Goal: Navigation & Orientation: Find specific page/section

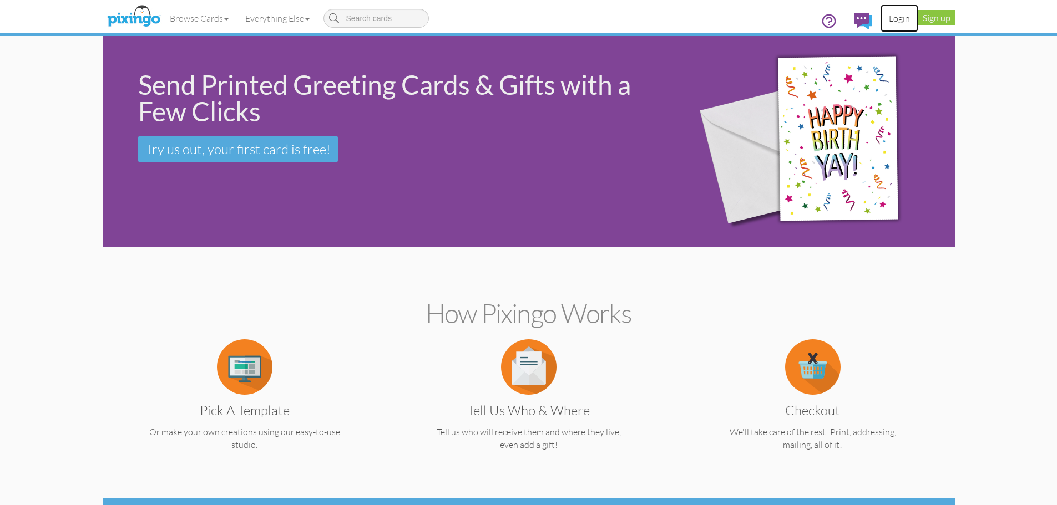
click at [898, 24] on link "Login" at bounding box center [899, 18] width 38 height 28
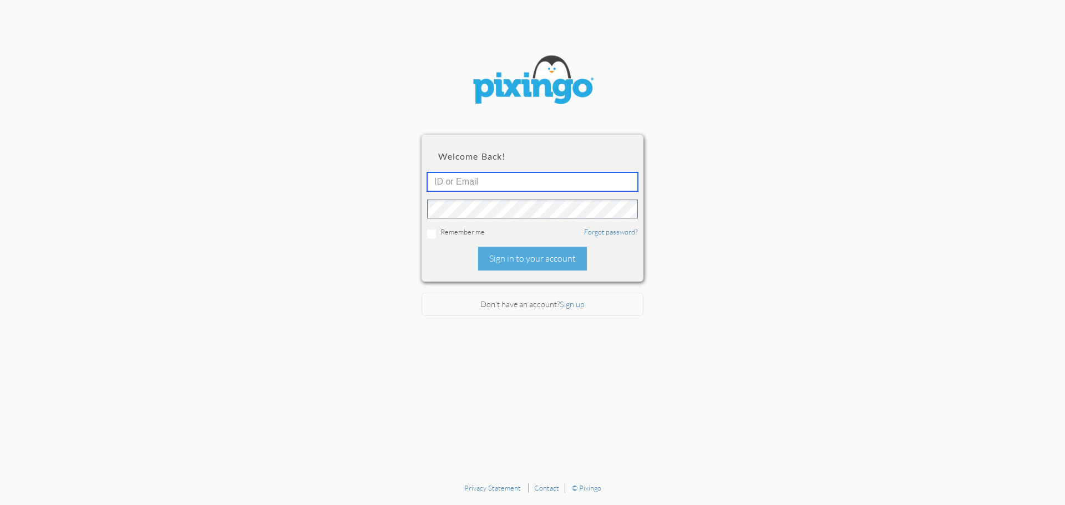
type input "[PERSON_NAME][EMAIL_ADDRESS][DOMAIN_NAME]"
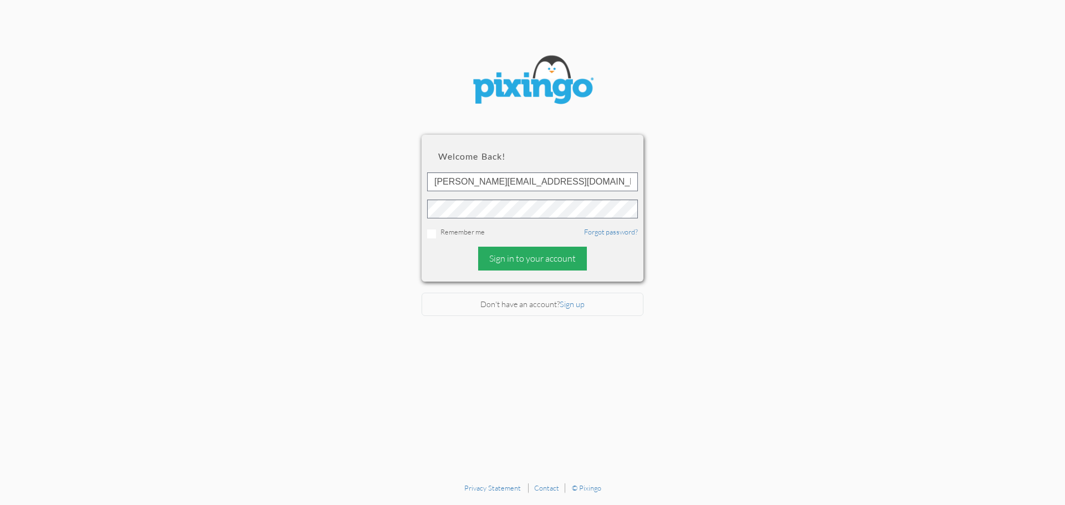
click at [534, 266] on div "Sign in to your account" at bounding box center [532, 259] width 109 height 24
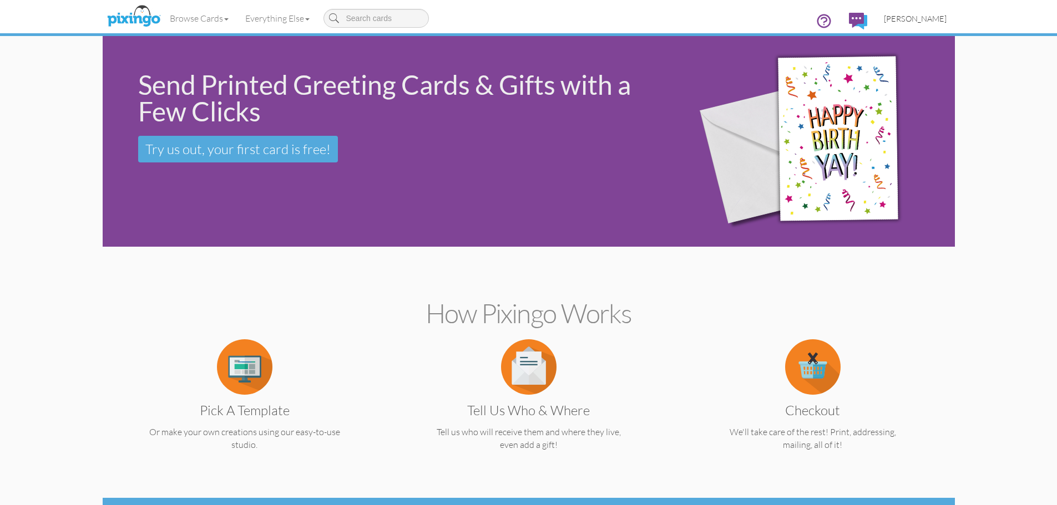
click at [925, 21] on span "[PERSON_NAME]" at bounding box center [915, 18] width 63 height 9
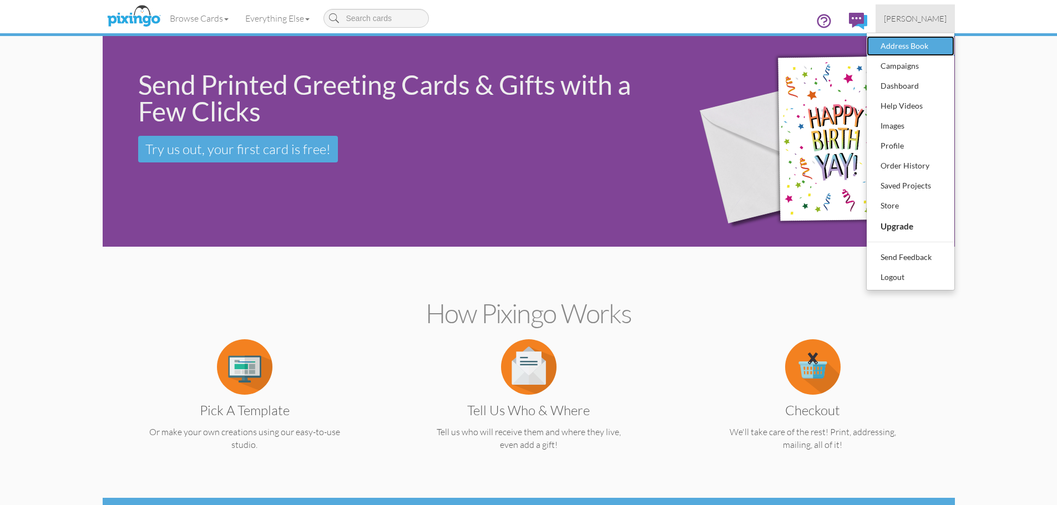
click at [896, 44] on div "Address Book" at bounding box center [910, 46] width 65 height 17
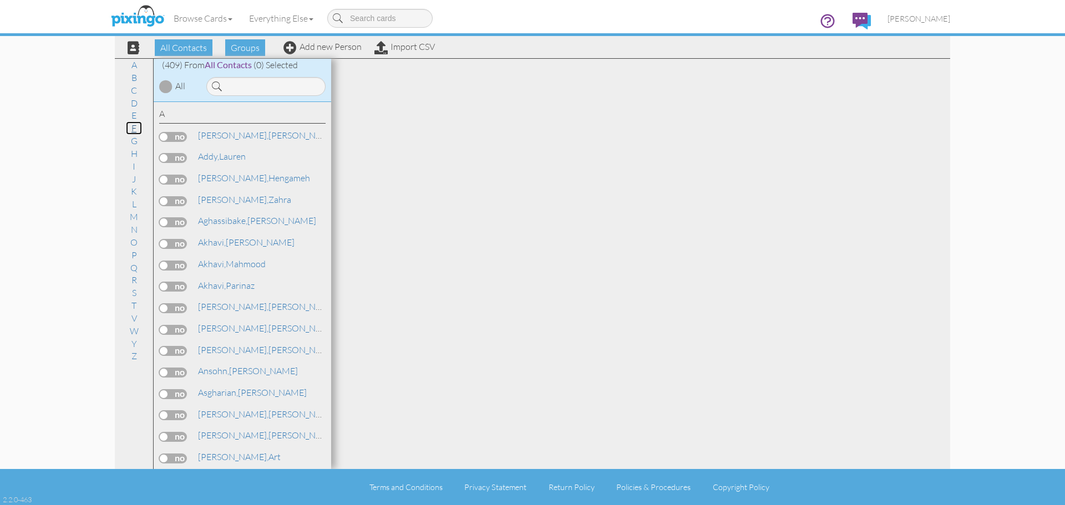
click at [137, 129] on link "F" at bounding box center [134, 128] width 16 height 13
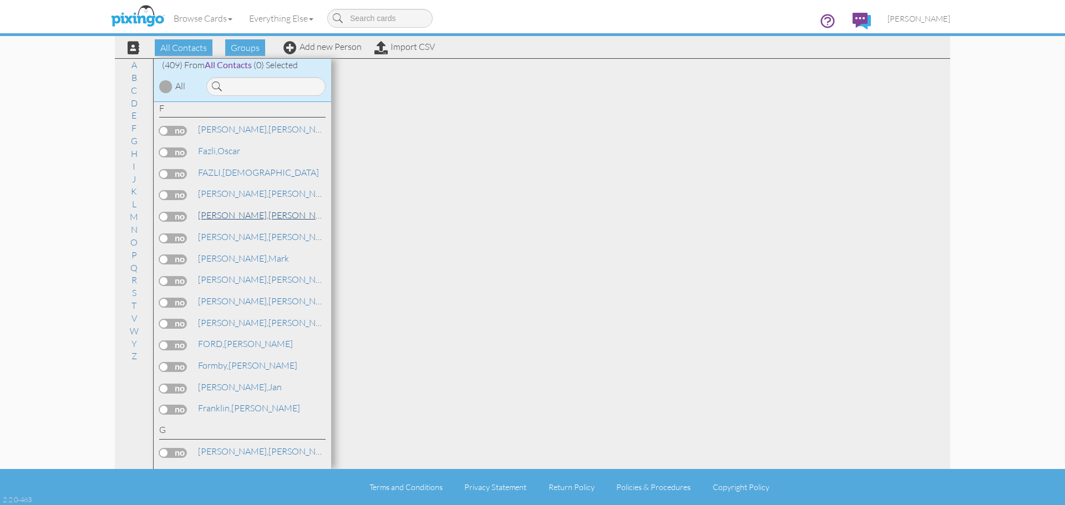
click at [231, 219] on span "[PERSON_NAME]," at bounding box center [233, 215] width 70 height 11
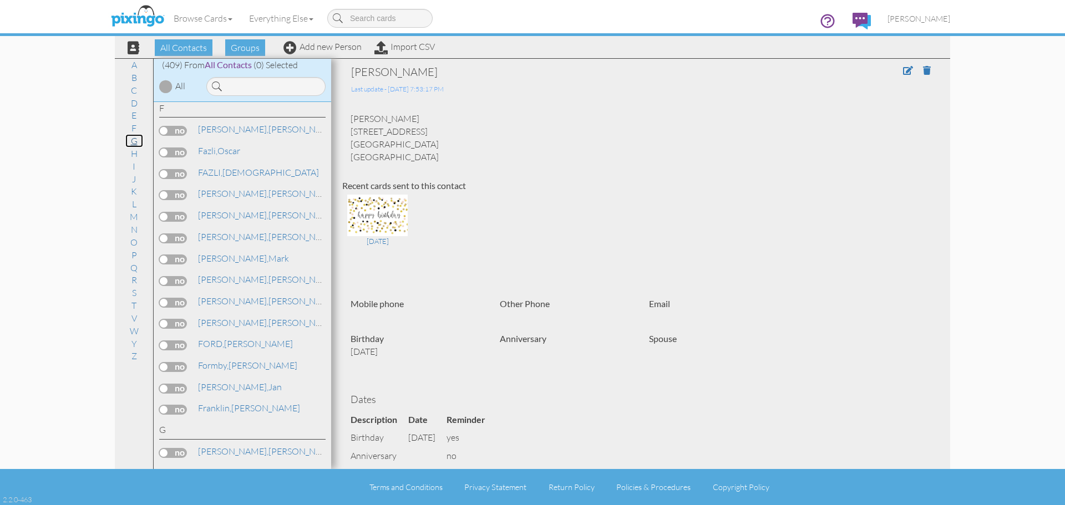
click at [138, 140] on link "G" at bounding box center [134, 140] width 18 height 13
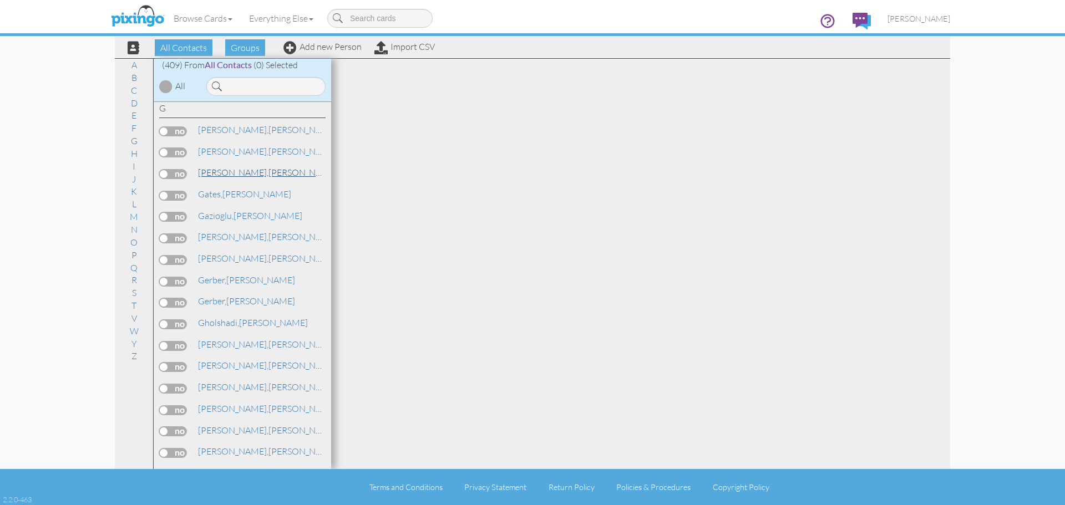
click at [234, 175] on span "[PERSON_NAME]," at bounding box center [233, 172] width 70 height 11
